Goal: Transaction & Acquisition: Purchase product/service

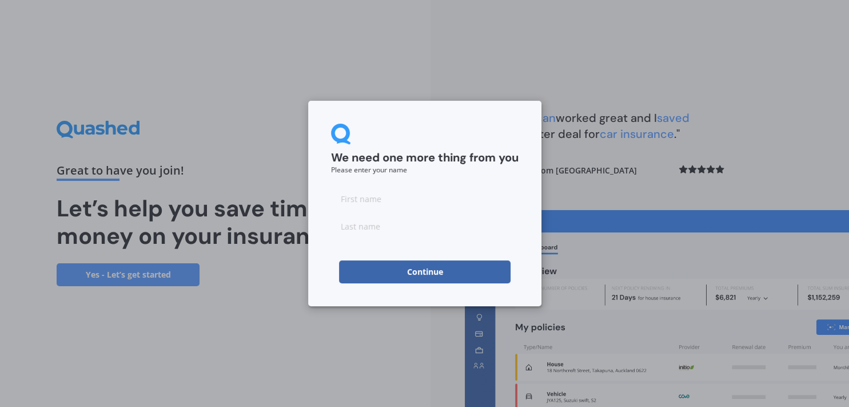
click at [389, 202] on input at bounding box center [425, 198] width 188 height 23
type input "[PERSON_NAME]"
click at [372, 226] on input at bounding box center [425, 225] width 188 height 23
type input "[PERSON_NAME]"
click at [380, 256] on form "We need one more thing from you Please enter your name [PERSON_NAME] Continue" at bounding box center [425, 204] width 188 height 160
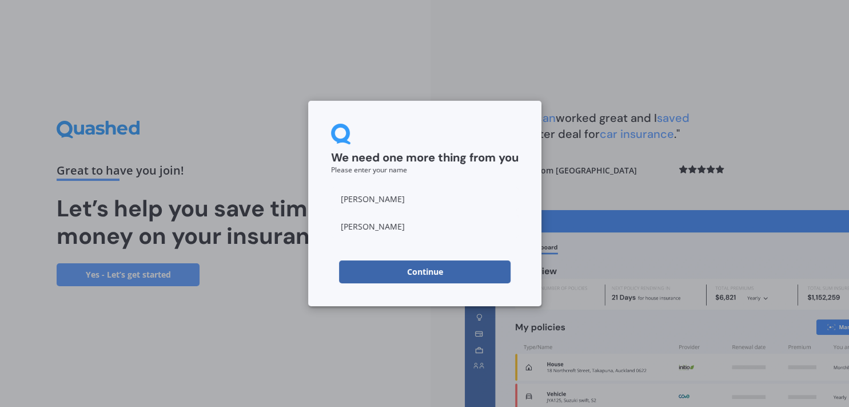
click at [383, 266] on button "Continue" at bounding box center [425, 271] width 172 height 23
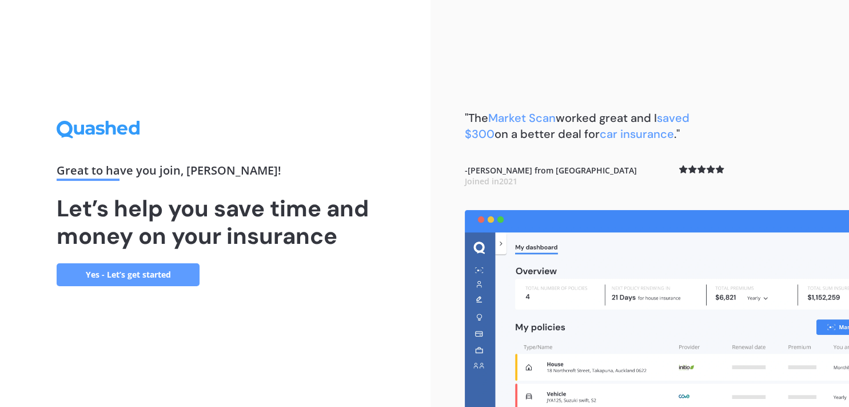
click at [153, 267] on link "Yes - Let’s get started" at bounding box center [128, 274] width 143 height 23
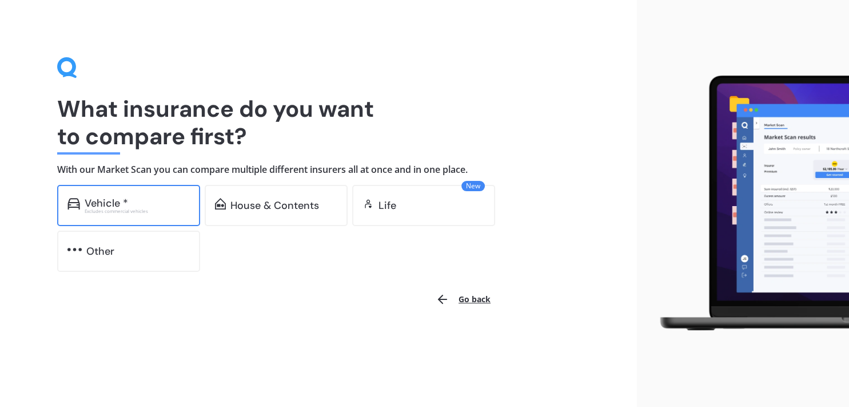
click at [130, 207] on div "Vehicle *" at bounding box center [137, 202] width 105 height 11
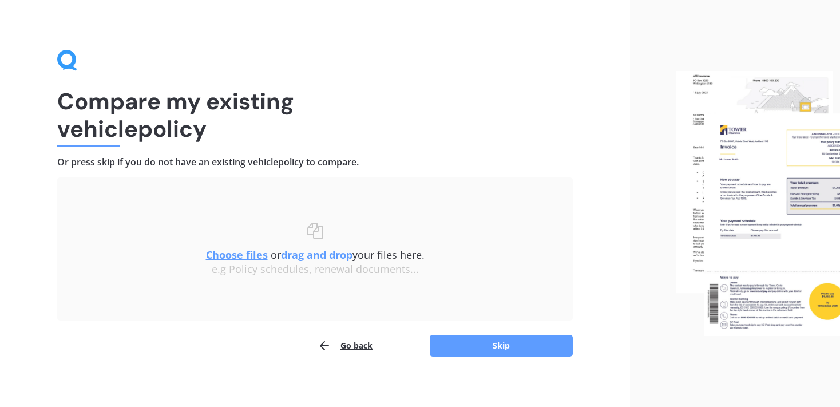
scroll to position [14, 0]
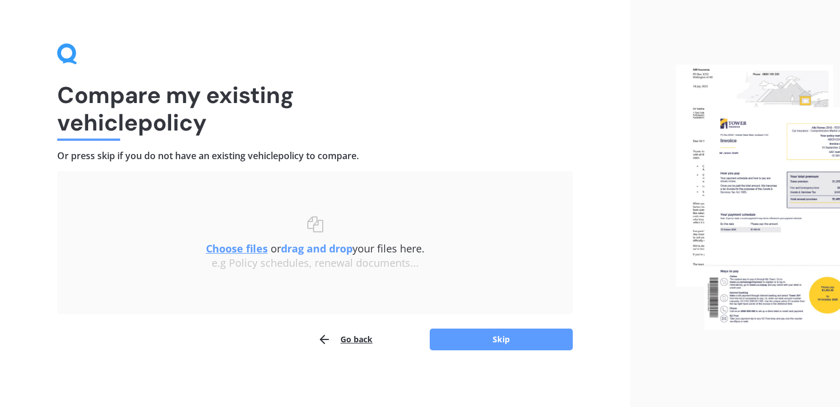
click at [250, 248] on u "Choose files" at bounding box center [237, 248] width 62 height 14
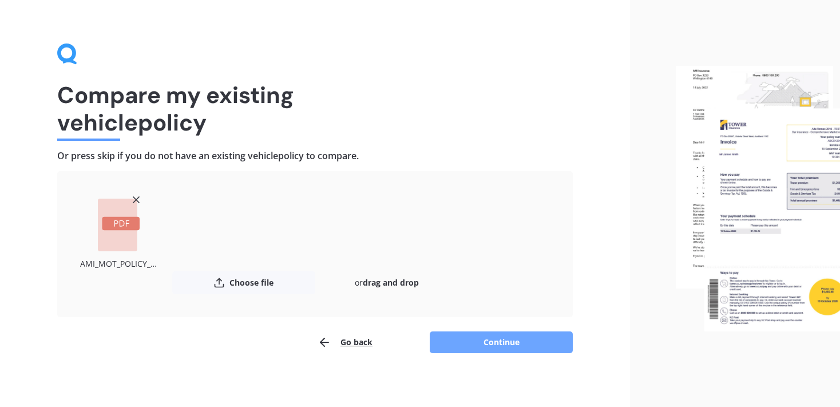
click at [453, 331] on button "Continue" at bounding box center [501, 342] width 143 height 22
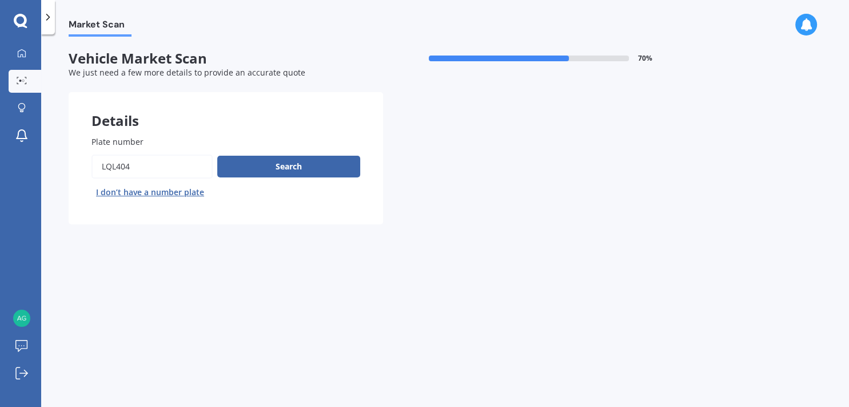
click at [158, 165] on input "Plate number" at bounding box center [152, 166] width 121 height 24
click at [0, 0] on button "Next" at bounding box center [0, 0] width 0 height 0
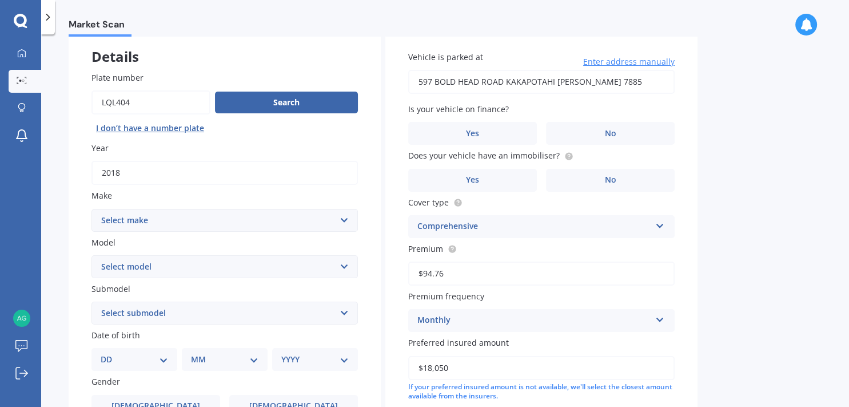
scroll to position [66, 0]
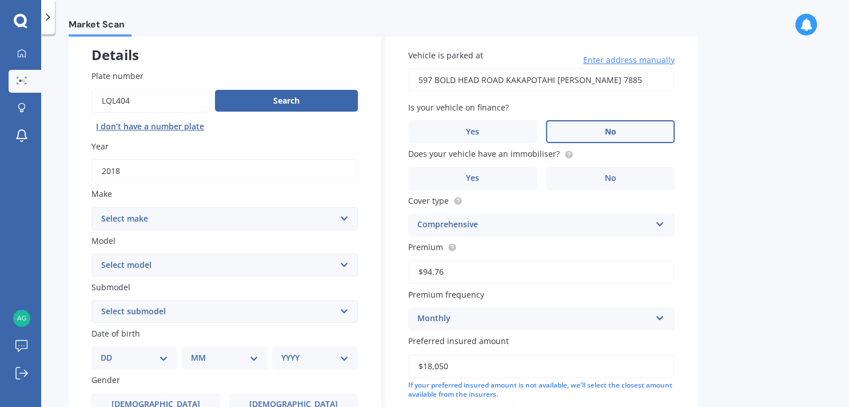
click at [570, 124] on label "No" at bounding box center [610, 131] width 129 height 23
click at [0, 0] on input "No" at bounding box center [0, 0] width 0 height 0
click at [619, 180] on label "No" at bounding box center [610, 178] width 129 height 23
click at [0, 0] on input "No" at bounding box center [0, 0] width 0 height 0
click at [92, 207] on select "Select make AC ALFA ROMEO ASTON [PERSON_NAME] AUDI AUSTIN BEDFORD Bentley BMW B…" at bounding box center [225, 218] width 267 height 23
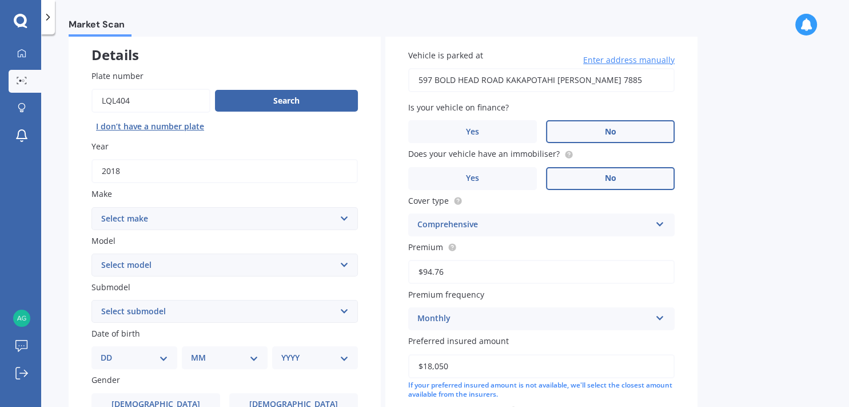
select select "SUZUKI"
click option "SUZUKI" at bounding box center [0, 0] width 0 height 0
click at [92, 253] on select "Select model Aerio Alto APV Van Baleno Cappuccino Carry Truck Carry van Celerio…" at bounding box center [225, 264] width 267 height 23
select select "SX4 S-CROSS"
click option "SX4 S-Cross" at bounding box center [0, 0] width 0 height 0
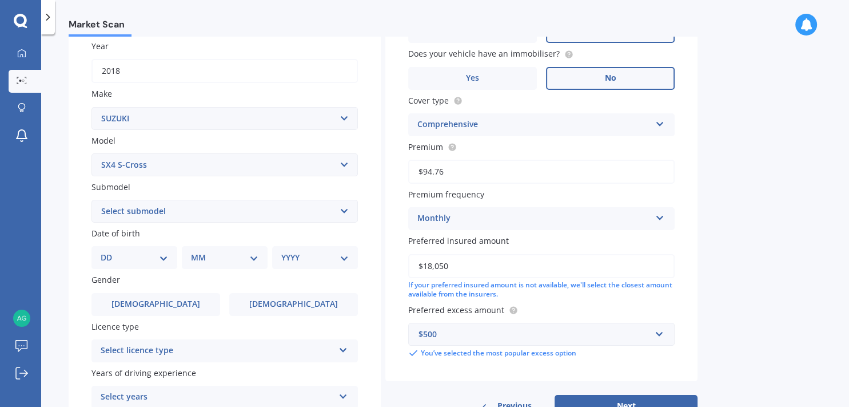
scroll to position [197, 0]
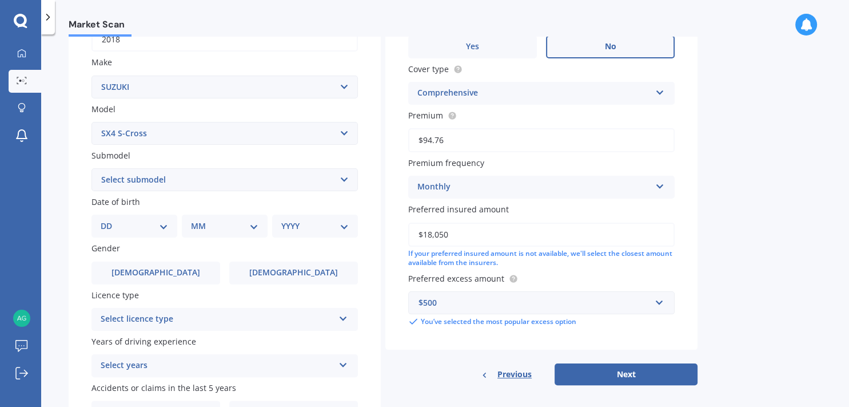
click at [101, 220] on select "DD 01 02 03 04 05 06 07 08 09 10 11 12 13 14 15 16 17 18 19 20 21 22 23 24 25 2…" at bounding box center [134, 226] width 67 height 13
select select "20"
click option "20" at bounding box center [0, 0] width 0 height 0
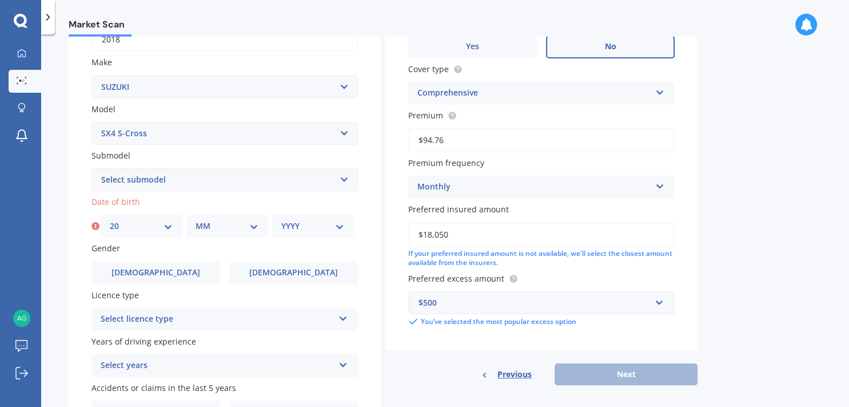
click at [196, 220] on select "MM 01 02 03 04 05 06 07 08 09 10 11 12" at bounding box center [227, 226] width 63 height 13
select select "02"
click option "02" at bounding box center [0, 0] width 0 height 0
click at [281, 220] on select "YYYY 2025 2024 2023 2022 2021 2020 2019 2018 2017 2016 2015 2014 2013 2012 2011…" at bounding box center [312, 226] width 63 height 13
click option "2020" at bounding box center [0, 0] width 0 height 0
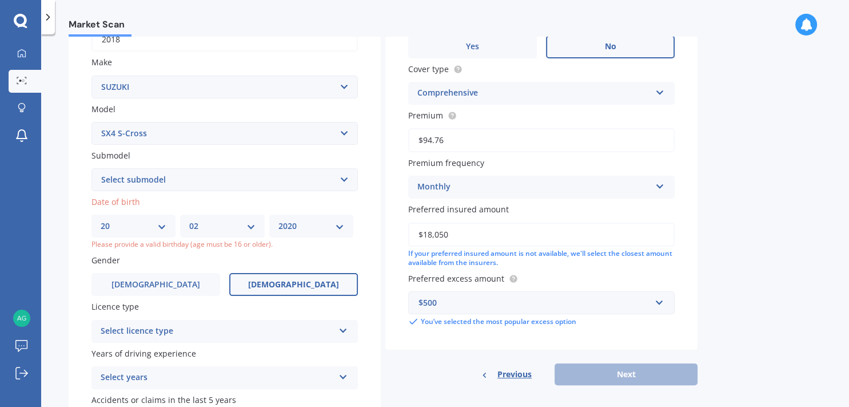
click at [273, 280] on label "[DEMOGRAPHIC_DATA]" at bounding box center [293, 284] width 129 height 23
click at [0, 0] on input "[DEMOGRAPHIC_DATA]" at bounding box center [0, 0] width 0 height 0
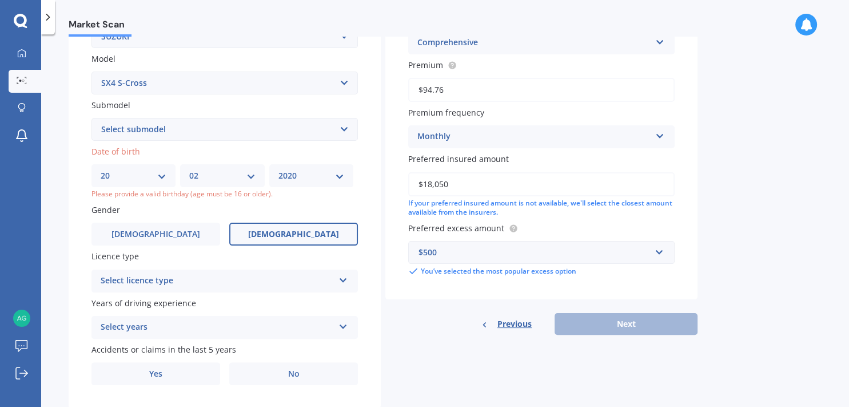
scroll to position [281, 0]
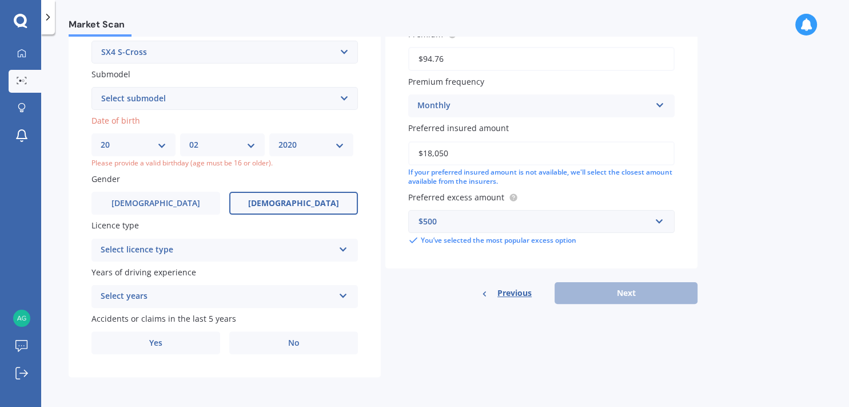
click at [284, 253] on div "Select licence type" at bounding box center [217, 250] width 233 height 14
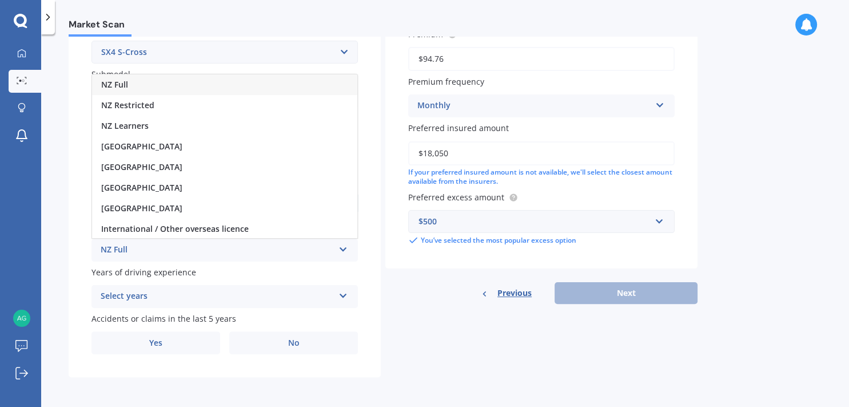
click at [134, 83] on div "NZ Full" at bounding box center [224, 84] width 265 height 21
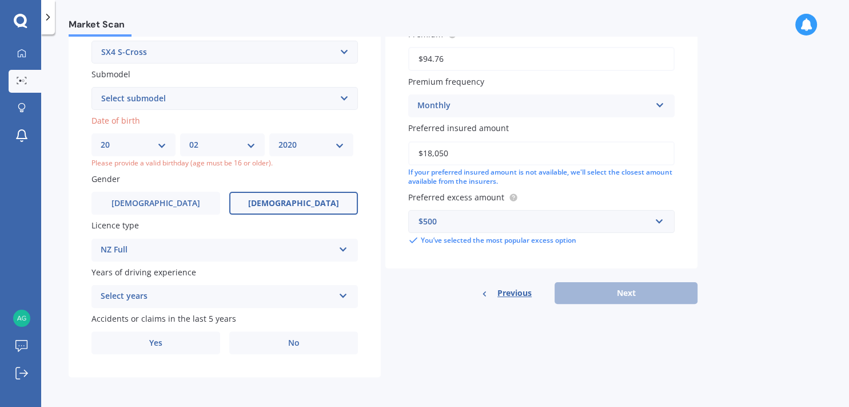
click at [307, 296] on div "Select years" at bounding box center [217, 296] width 233 height 14
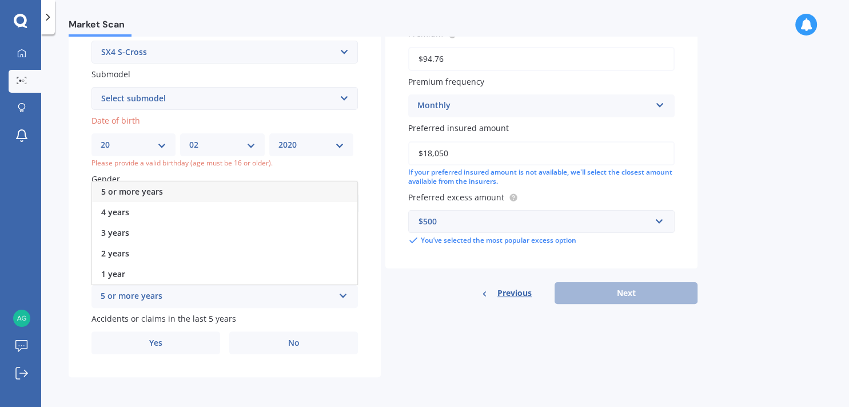
click at [157, 189] on span "5 or more years" at bounding box center [132, 191] width 62 height 11
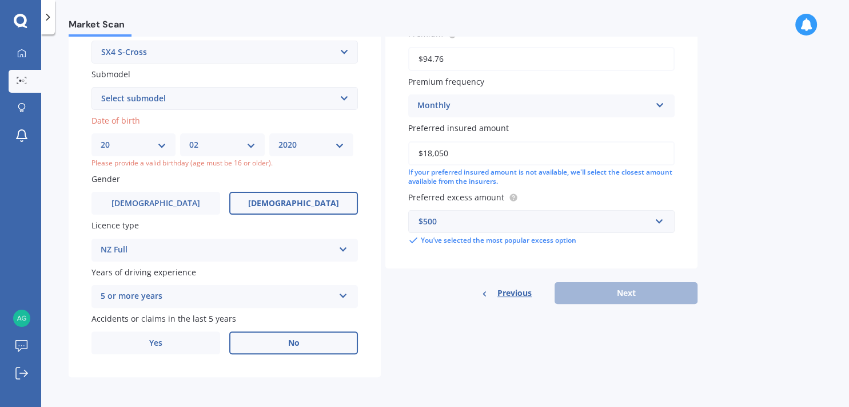
click at [259, 343] on label "No" at bounding box center [293, 342] width 129 height 23
click at [0, 0] on input "No" at bounding box center [0, 0] width 0 height 0
click at [660, 221] on input "text" at bounding box center [538, 221] width 256 height 22
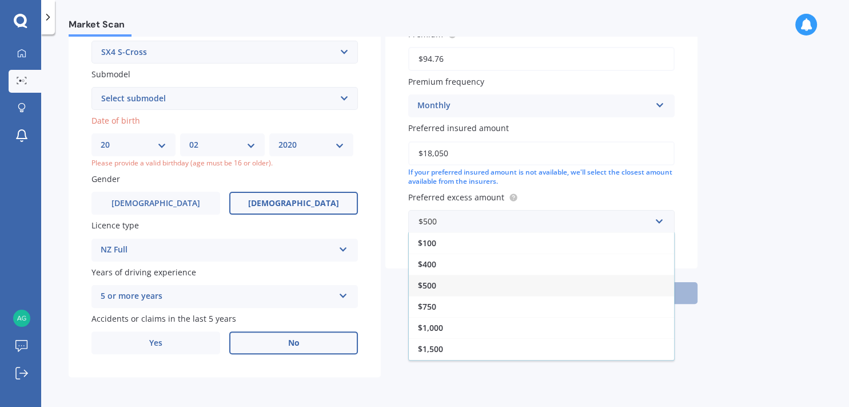
click at [749, 190] on div "Market Scan Vehicle Market Scan 70 % We just need a few more details to provide…" at bounding box center [445, 223] width 808 height 372
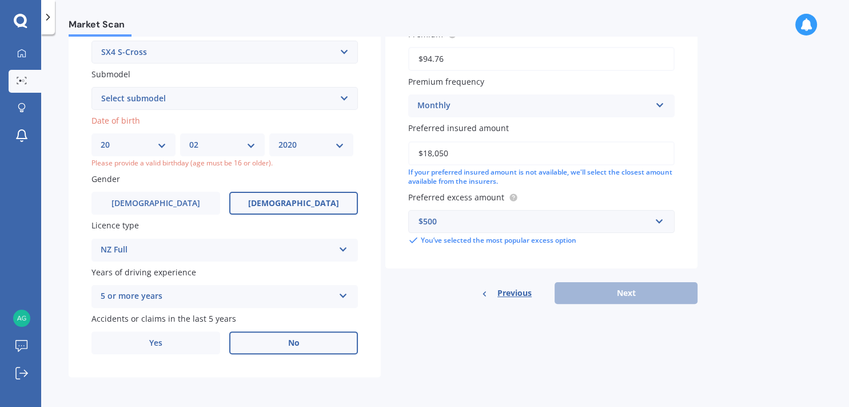
click at [641, 292] on div "Previous Next" at bounding box center [541, 293] width 312 height 22
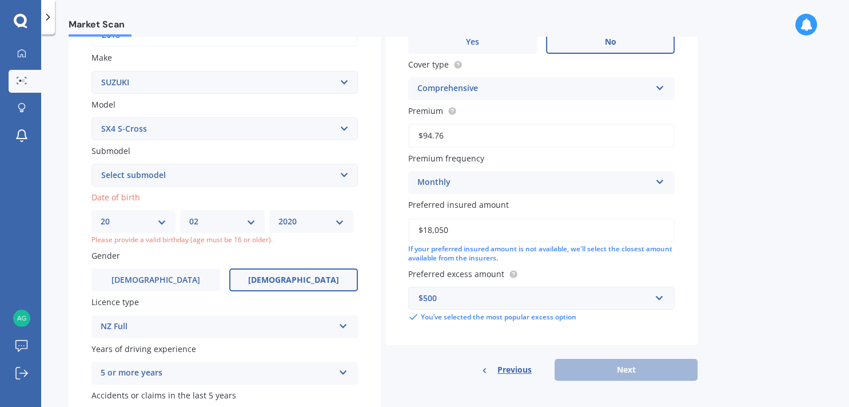
scroll to position [149, 0]
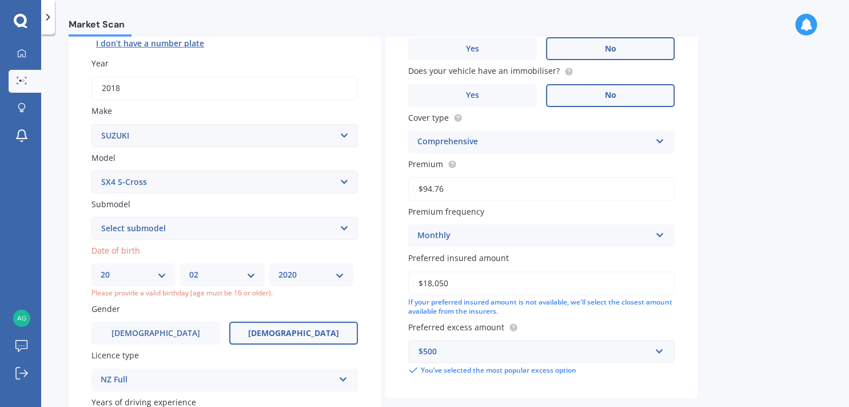
click at [279, 268] on select "YYYY 2025 2024 2023 2022 2021 2020 2019 2018 2017 2016 2015 2014 2013 2012 2011…" at bounding box center [312, 274] width 66 height 13
select select "2000"
click option "2000" at bounding box center [0, 0] width 0 height 0
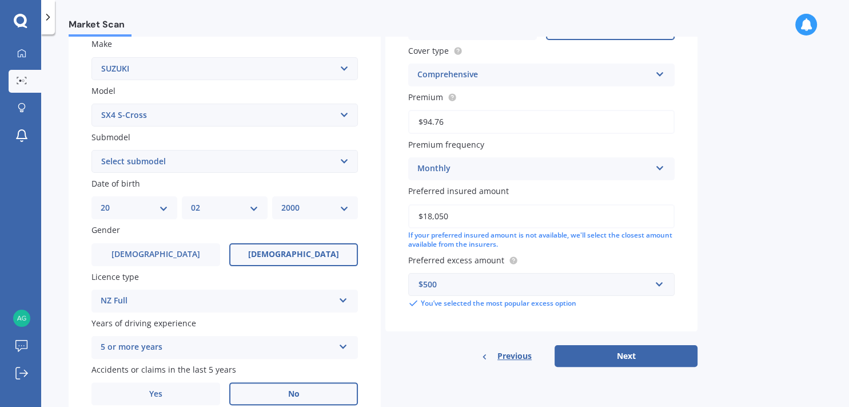
scroll to position [269, 0]
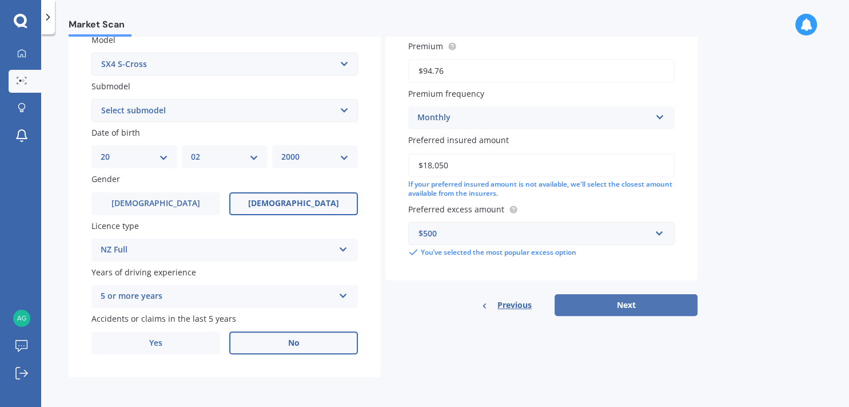
click at [567, 298] on button "Next" at bounding box center [626, 305] width 143 height 22
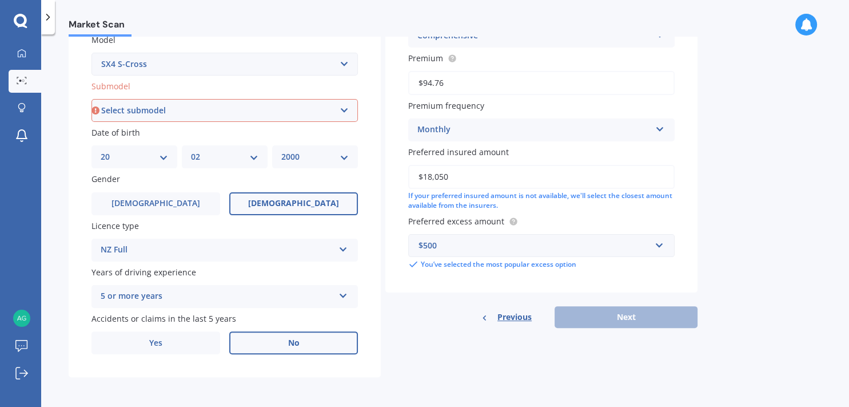
click at [92, 99] on select "Select submodel Ltd Prestige" at bounding box center [225, 110] width 267 height 23
select select "PRESTIGE"
click option "Prestige" at bounding box center [0, 0] width 0 height 0
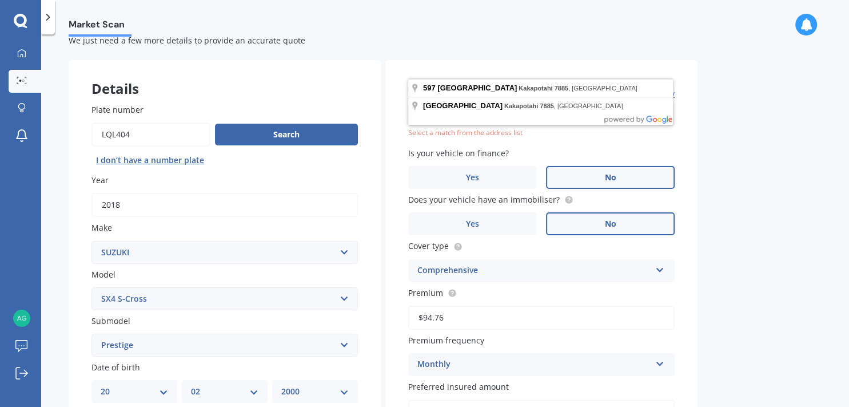
scroll to position [0, 0]
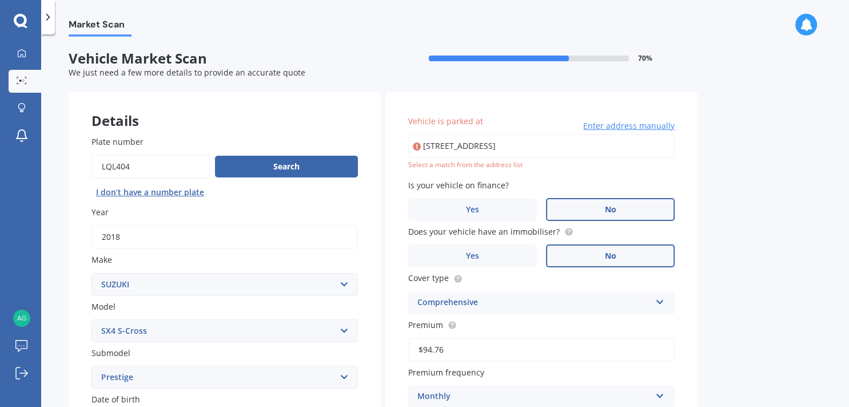
type input "[STREET_ADDRESS]"
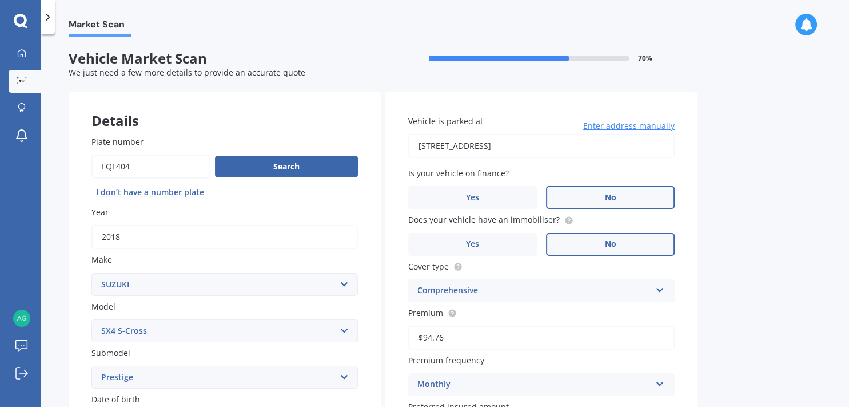
scroll to position [197, 0]
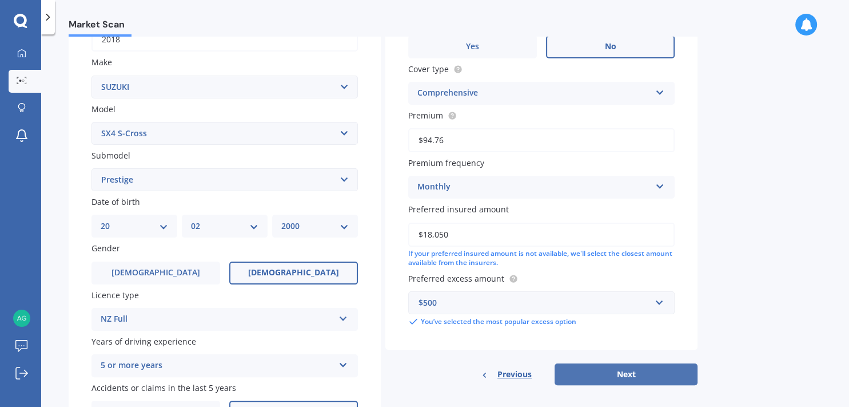
click at [630, 367] on button "Next" at bounding box center [626, 374] width 143 height 22
select select "20"
select select "02"
select select "2000"
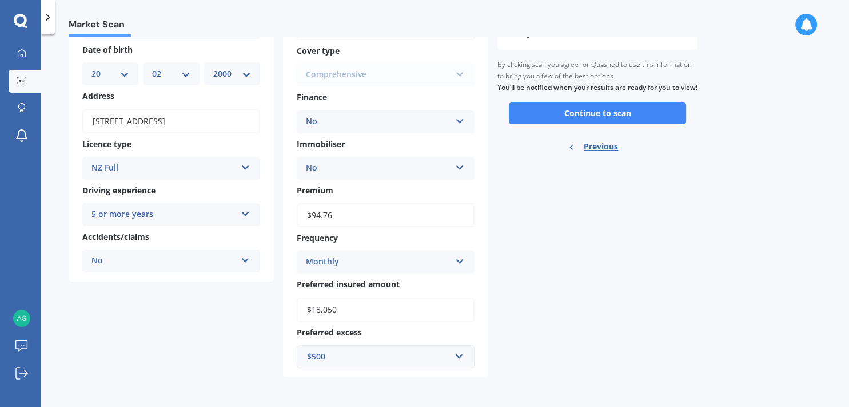
scroll to position [0, 0]
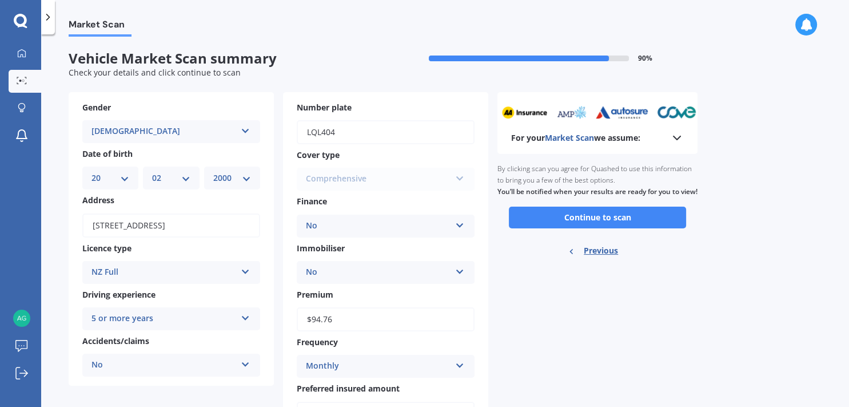
click at [676, 134] on icon at bounding box center [677, 138] width 14 height 14
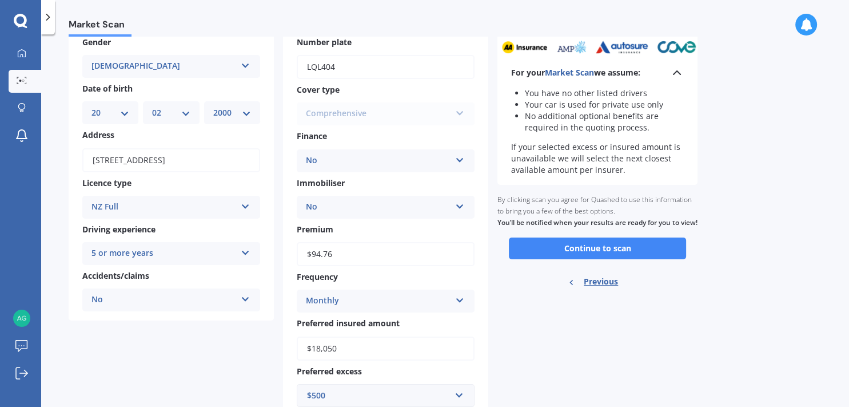
scroll to position [66, 0]
click at [605, 259] on button "Continue to scan" at bounding box center [597, 248] width 177 height 22
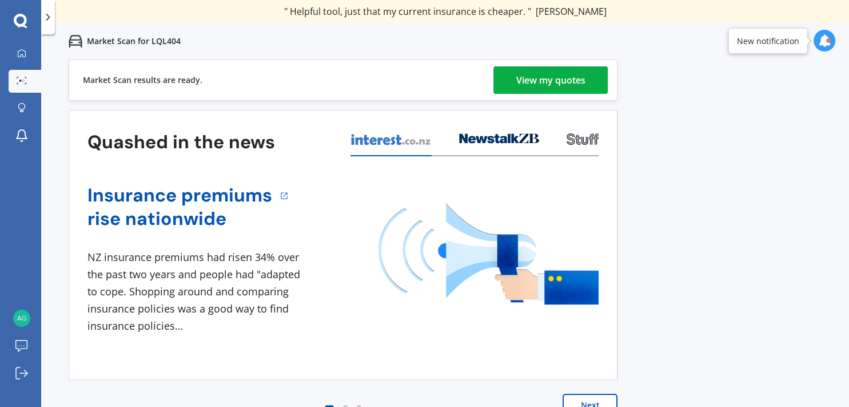
click at [562, 75] on div "View my quotes" at bounding box center [550, 79] width 69 height 27
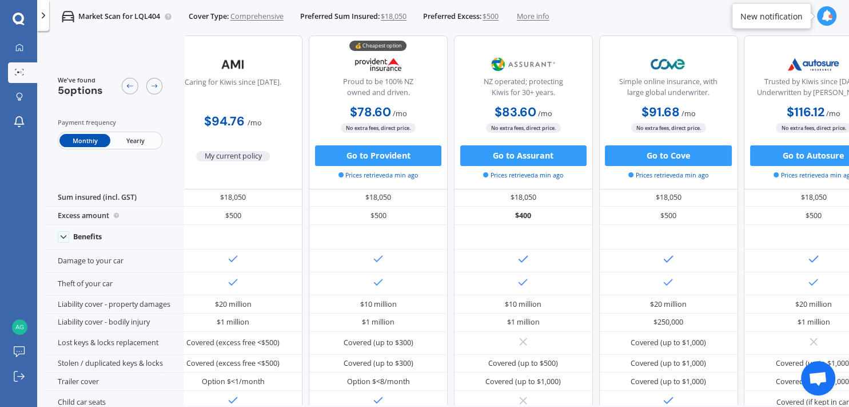
scroll to position [0, 23]
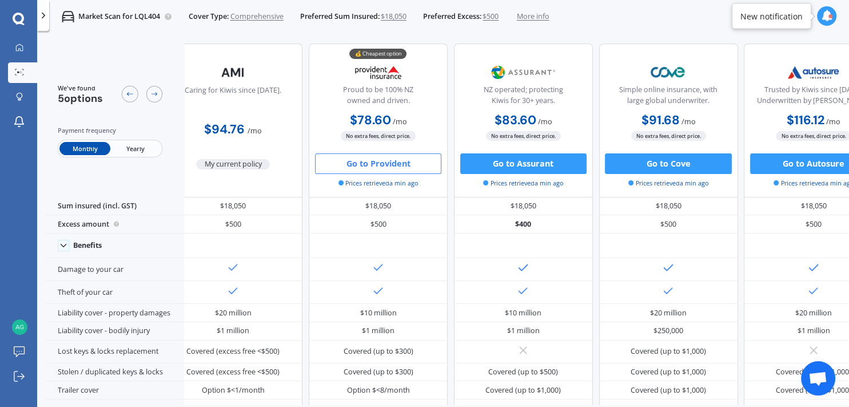
click at [374, 165] on button "Go to Provident" at bounding box center [378, 163] width 126 height 21
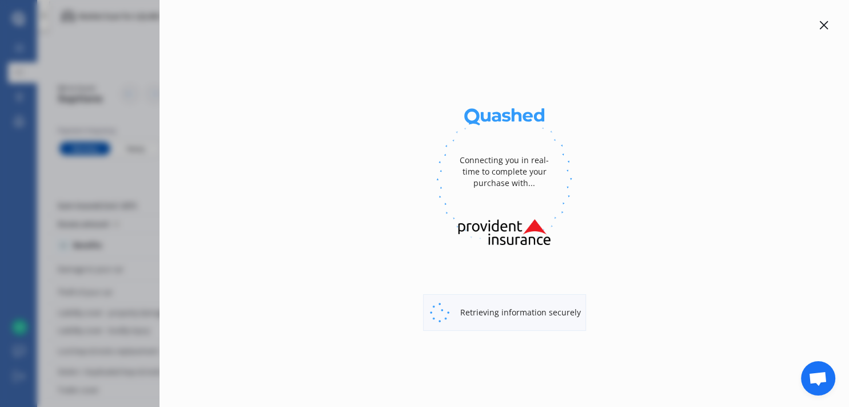
select select "Monthly"
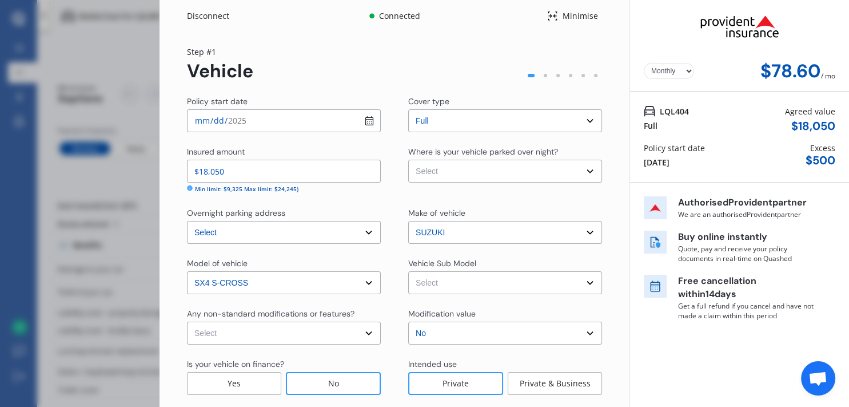
scroll to position [57, 0]
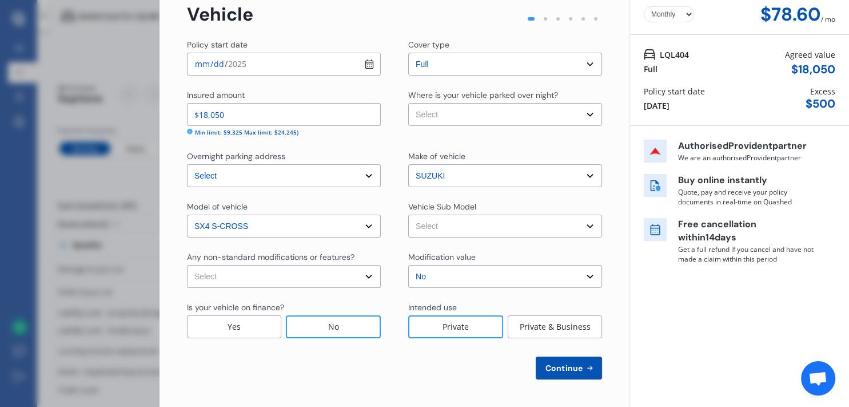
click at [408, 214] on select "Select S-Cross JY Prestige Hatchback 5dr Spts Auto 6sp 1.4T MY17" at bounding box center [505, 225] width 194 height 23
select select "NZVSUZU2018AEAO"
click option "S-Cross JY Prestige Hatchback 5dr Spts Auto 6sp 1.4T MY17" at bounding box center [0, 0] width 0 height 0
click at [187, 265] on select "Select None [MEDICAL_DATA] System(NOS) Roll Cage Full Racing Harness" at bounding box center [284, 276] width 194 height 23
select select "none"
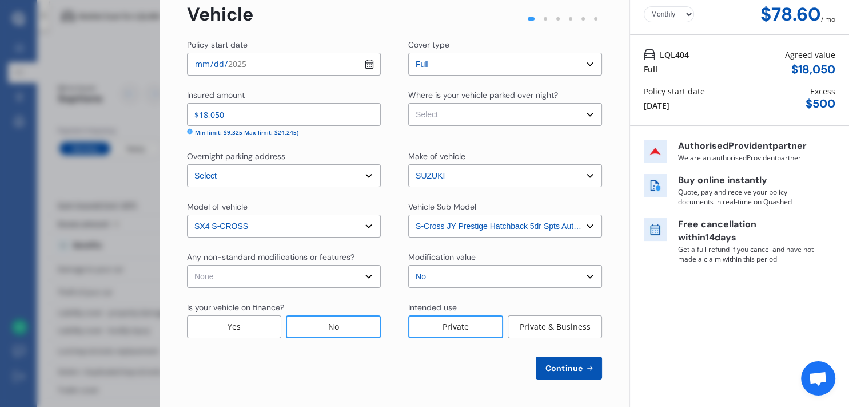
click option "None" at bounding box center [0, 0] width 0 height 0
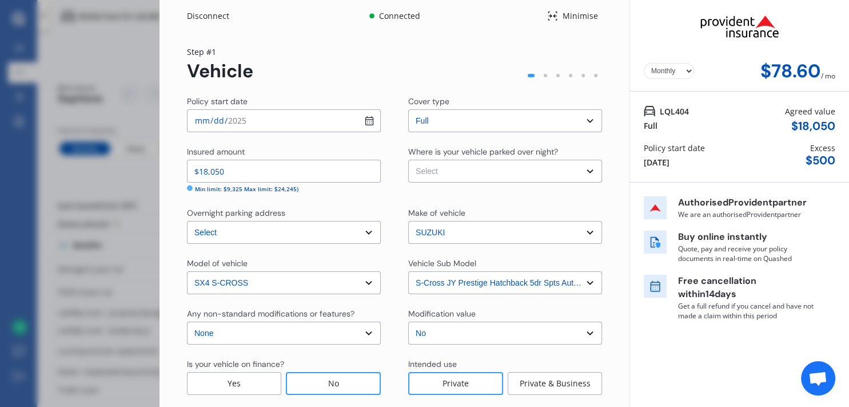
click at [408, 160] on select "Select Garage (fully enclosed) Off Street Parking Other" at bounding box center [505, 171] width 194 height 23
select select "GARAGE"
click option "Garage (fully enclosed)" at bounding box center [0, 0] width 0 height 0
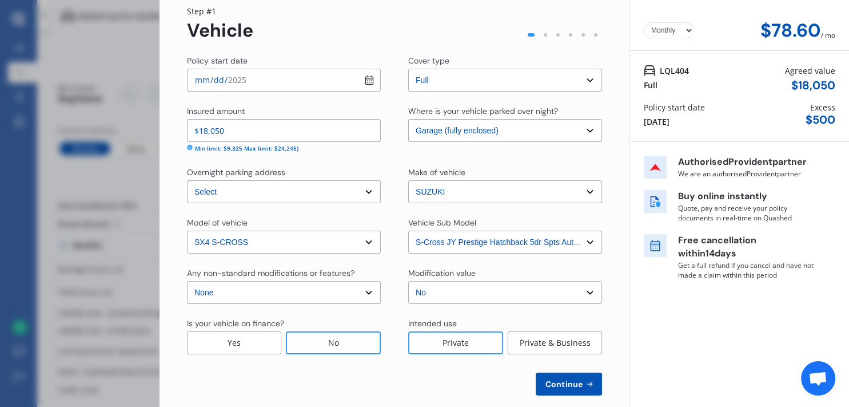
scroll to position [57, 0]
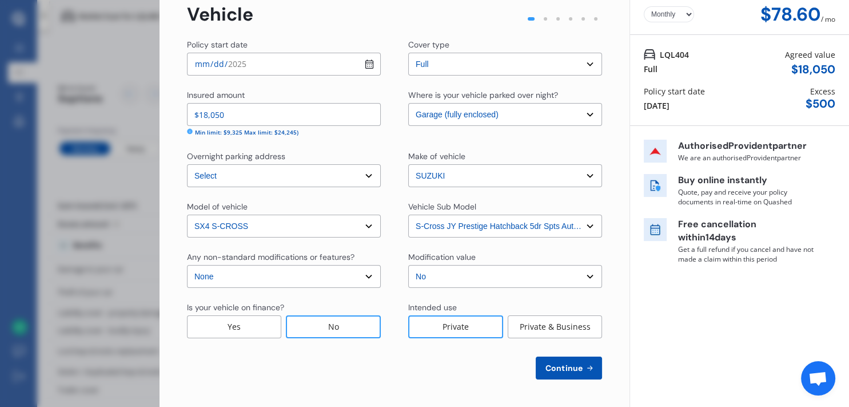
click at [551, 365] on span "Continue" at bounding box center [564, 367] width 42 height 9
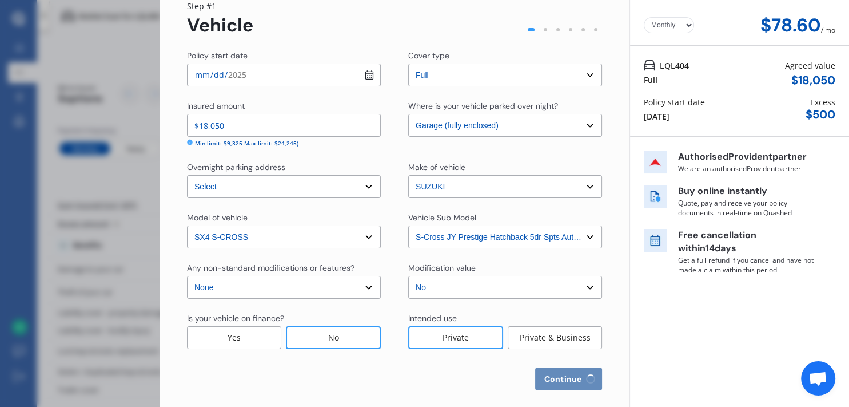
select select "20"
select select "02"
select select "2000"
select select "NZ_FULL"
select select "0"
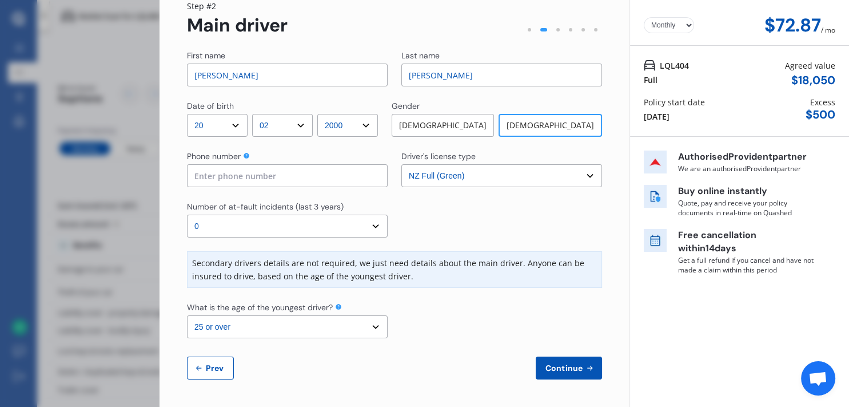
click at [187, 315] on select "Select the age of the youngest driver. 16 17 18 19 20 21 22 23 24 25 or over" at bounding box center [287, 326] width 201 height 23
select select "21"
click option "21" at bounding box center [0, 0] width 0 height 0
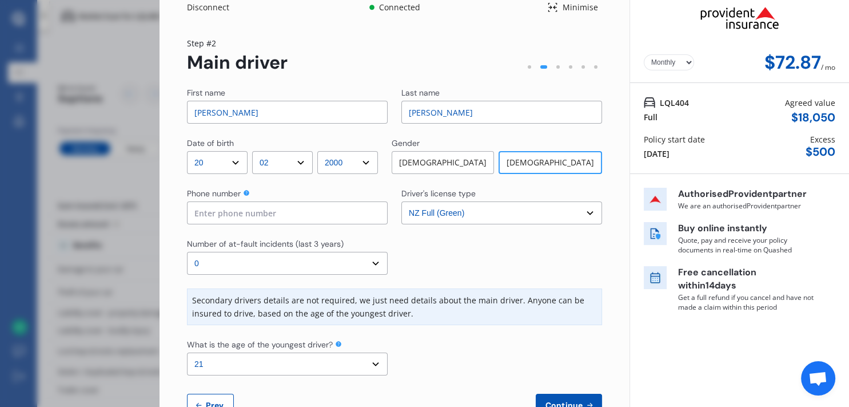
scroll to position [0, 0]
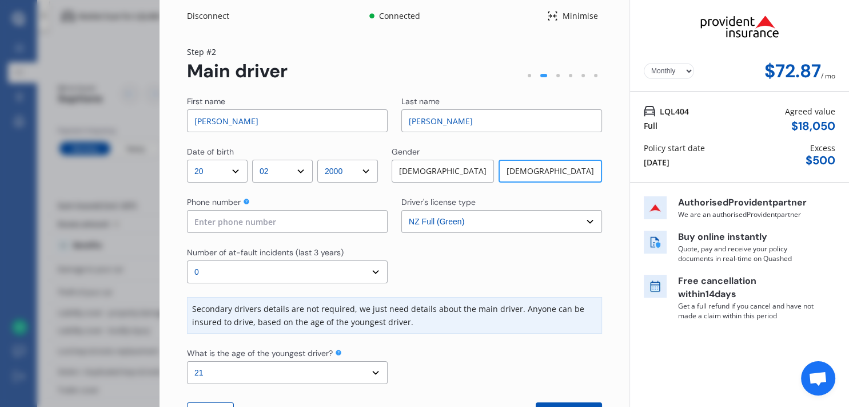
click at [644, 63] on select "Yearly Monthly" at bounding box center [669, 71] width 50 height 16
click option "Yearly" at bounding box center [0, 0] width 0 height 0
click at [644, 63] on select "Yearly Monthly" at bounding box center [669, 71] width 50 height 16
click option "Monthly" at bounding box center [0, 0] width 0 height 0
click at [644, 63] on select "Yearly Monthly" at bounding box center [669, 71] width 50 height 16
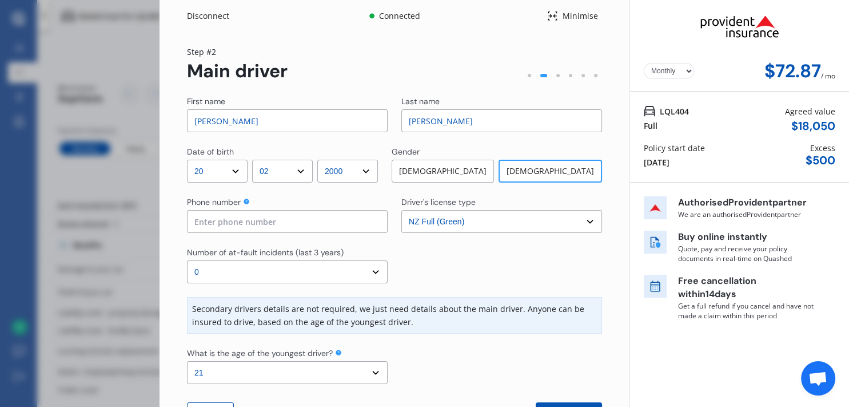
select select "Yearly"
click option "Yearly" at bounding box center [0, 0] width 0 height 0
